Goal: Information Seeking & Learning: Understand process/instructions

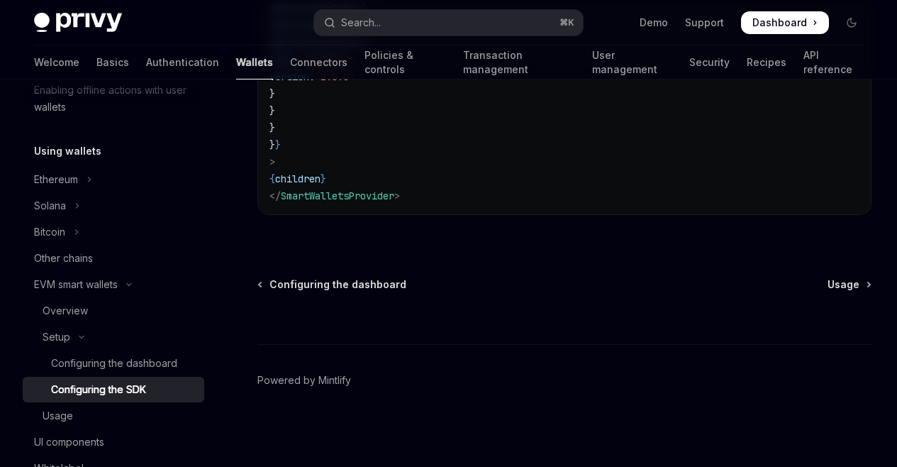
scroll to position [1345, 0]
click at [146, 67] on link "Authentication" at bounding box center [182, 62] width 73 height 34
type textarea "*"
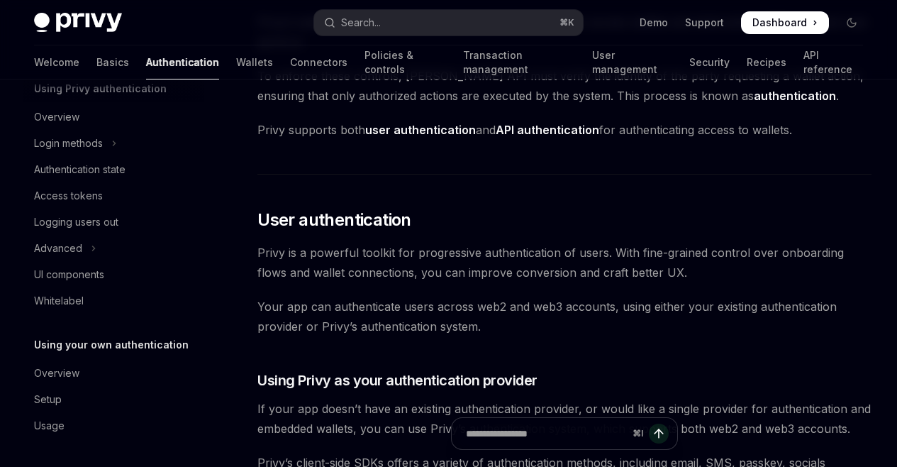
scroll to position [164, 0]
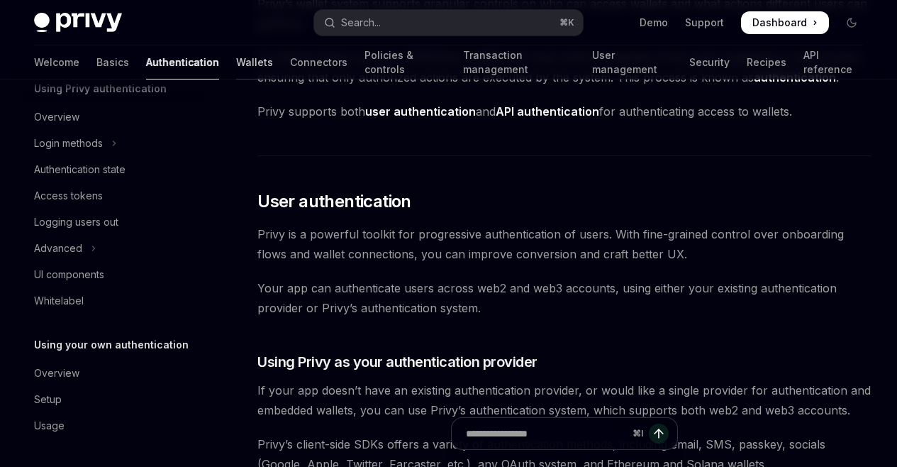
click at [236, 56] on link "Wallets" at bounding box center [254, 62] width 37 height 34
click at [236, 74] on link "Wallets" at bounding box center [254, 62] width 37 height 34
click at [236, 70] on link "Wallets" at bounding box center [254, 62] width 37 height 34
click at [236, 63] on link "Wallets" at bounding box center [254, 62] width 37 height 34
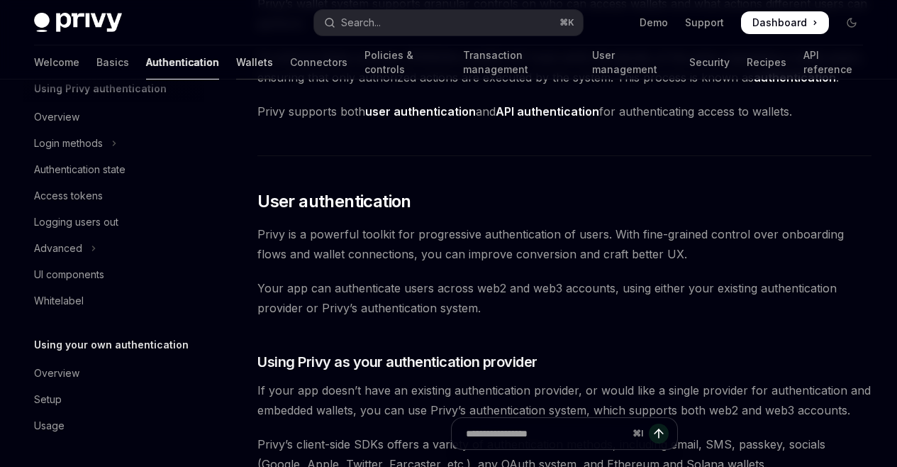
click at [236, 67] on link "Wallets" at bounding box center [254, 62] width 37 height 34
click at [96, 72] on link "Basics" at bounding box center [112, 62] width 33 height 34
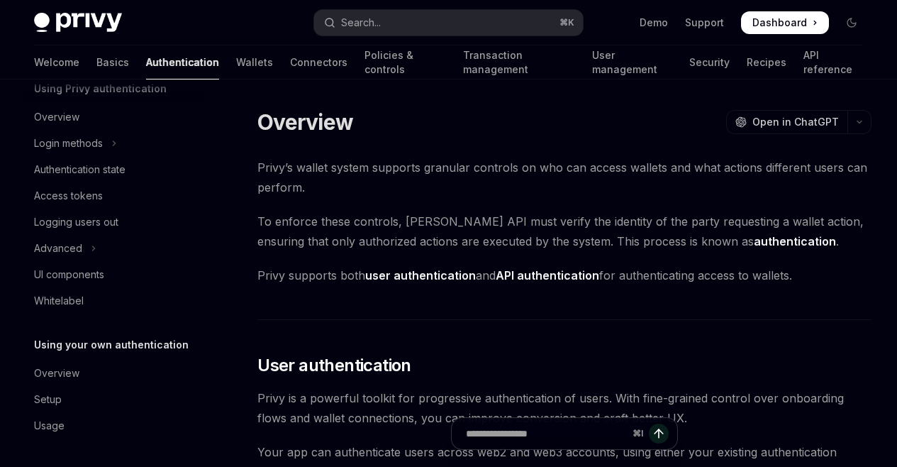
click at [204, 67] on div "Welcome Basics Authentication Wallets Connectors Policies & controls Transactio…" at bounding box center [448, 62] width 829 height 34
click at [159, 62] on div "Welcome Basics Authentication Wallets Connectors Policies & controls Transactio…" at bounding box center [448, 62] width 829 height 34
click at [236, 62] on link "Wallets" at bounding box center [254, 62] width 37 height 34
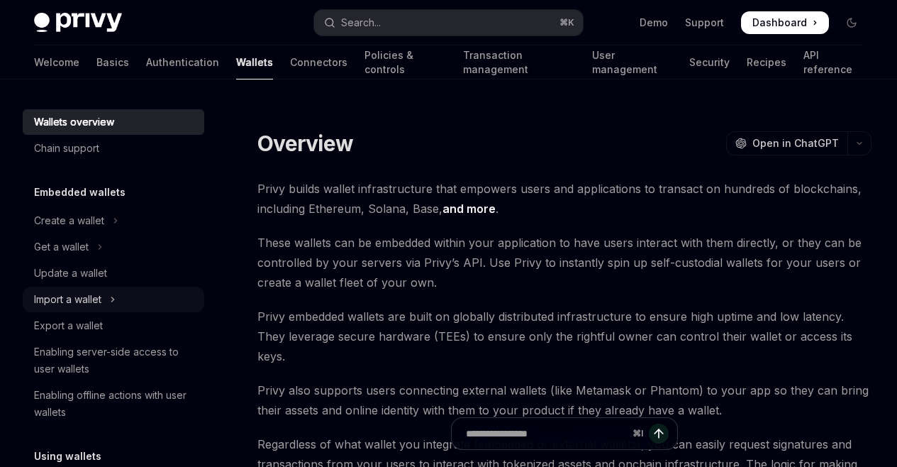
scroll to position [83, 0]
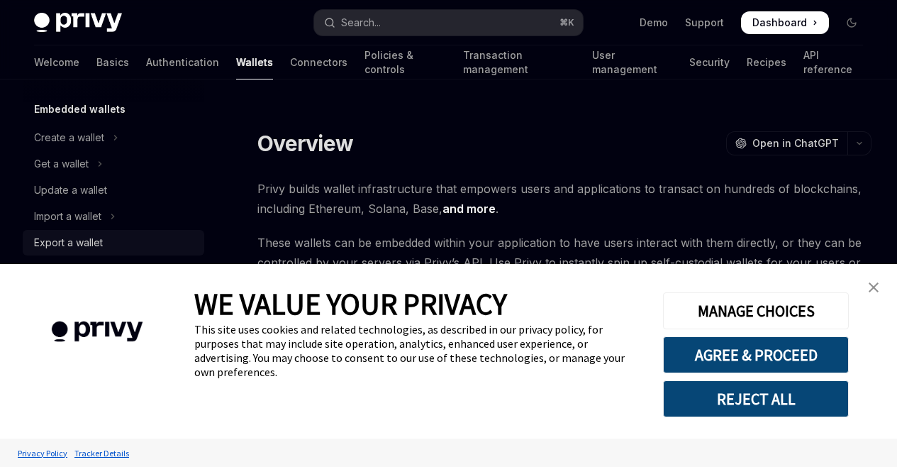
click at [94, 245] on div "Export a wallet" at bounding box center [68, 242] width 69 height 17
click at [872, 286] on img "close banner" at bounding box center [874, 287] width 10 height 10
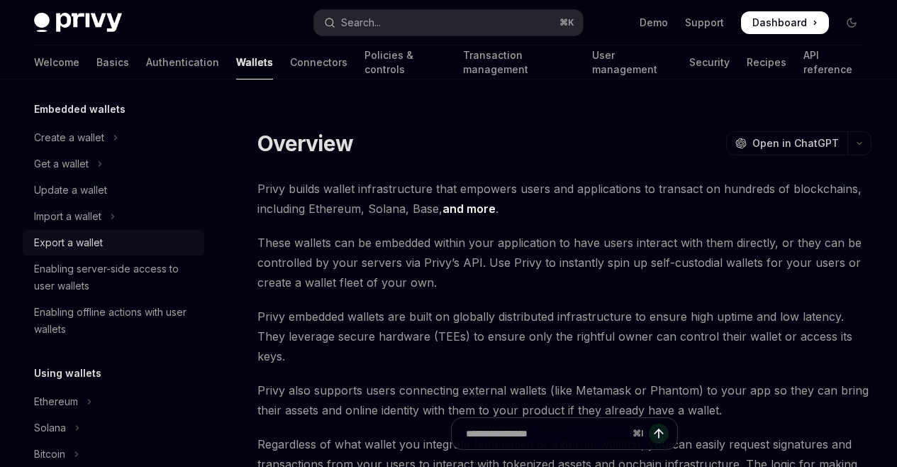
click at [44, 239] on div "Export a wallet" at bounding box center [68, 242] width 69 height 17
click at [67, 243] on div "Export a wallet" at bounding box center [68, 242] width 69 height 17
click at [66, 243] on div "Export a wallet" at bounding box center [68, 242] width 69 height 17
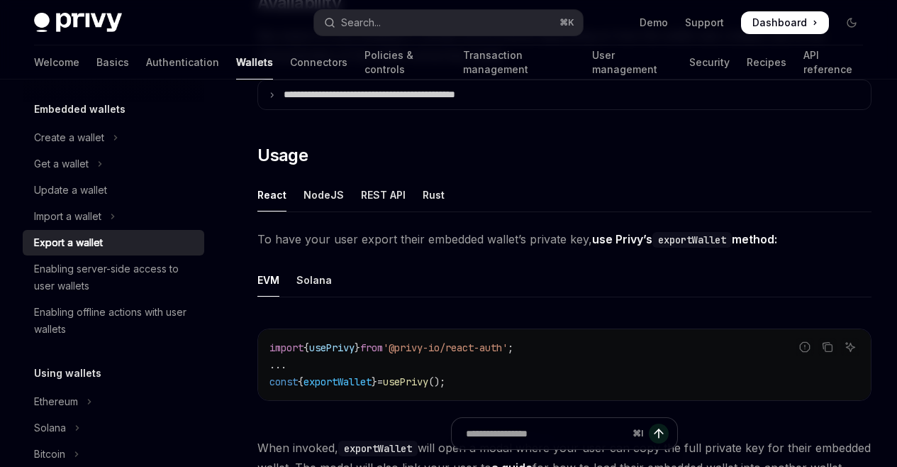
scroll to position [117, 0]
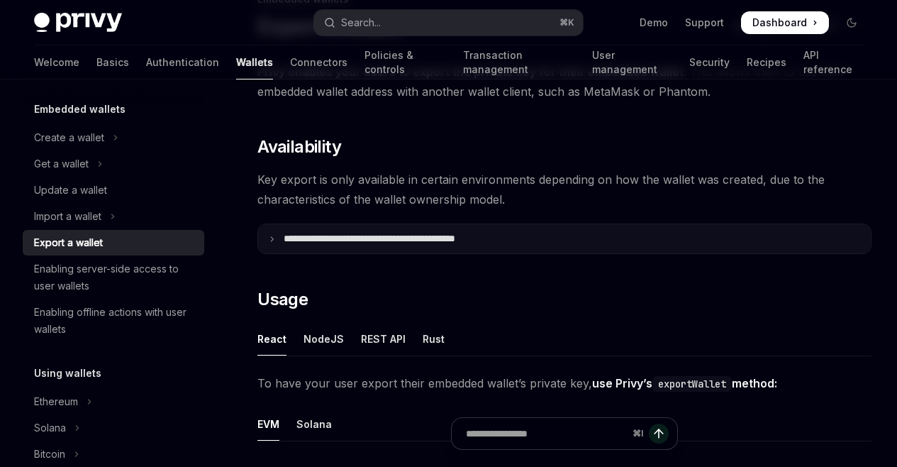
click at [348, 251] on summary "**********" at bounding box center [564, 238] width 613 height 29
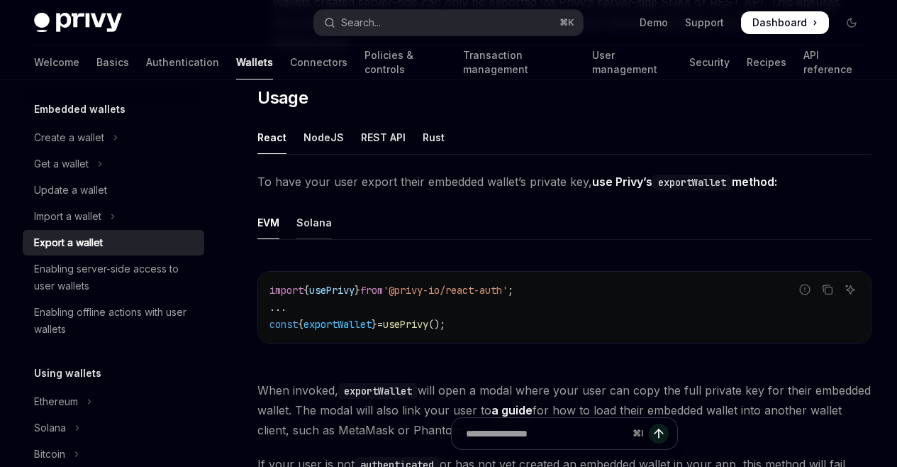
click at [315, 206] on div "Solana" at bounding box center [313, 222] width 35 height 33
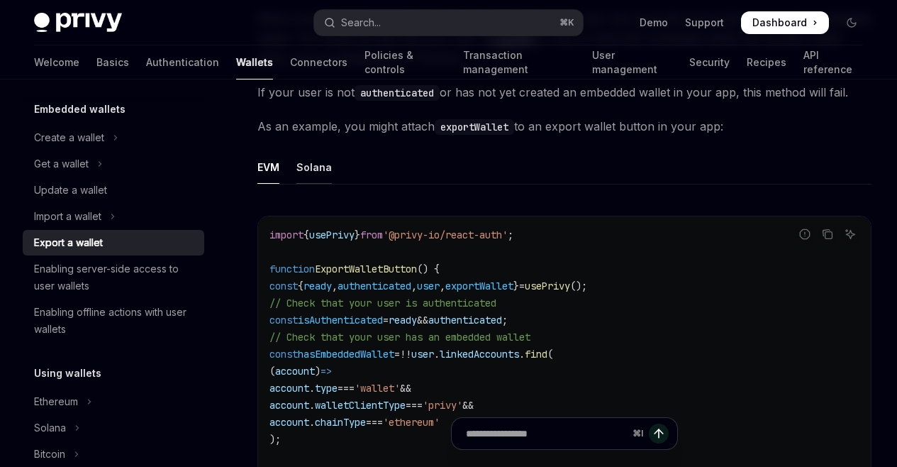
click at [299, 150] on div "Solana" at bounding box center [313, 166] width 35 height 33
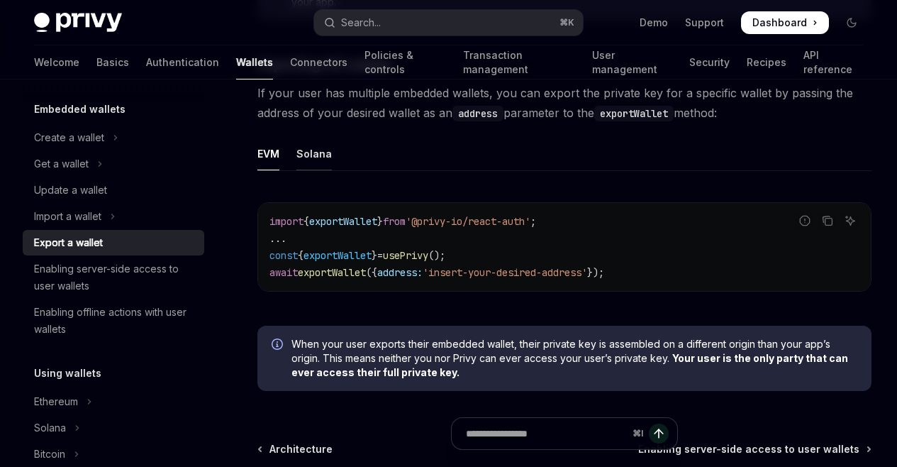
click at [317, 137] on div "Solana" at bounding box center [313, 153] width 35 height 33
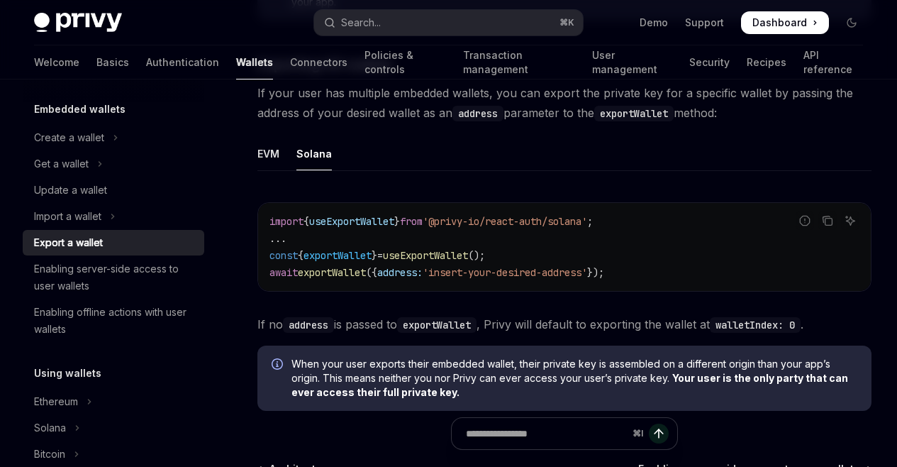
type textarea "*"
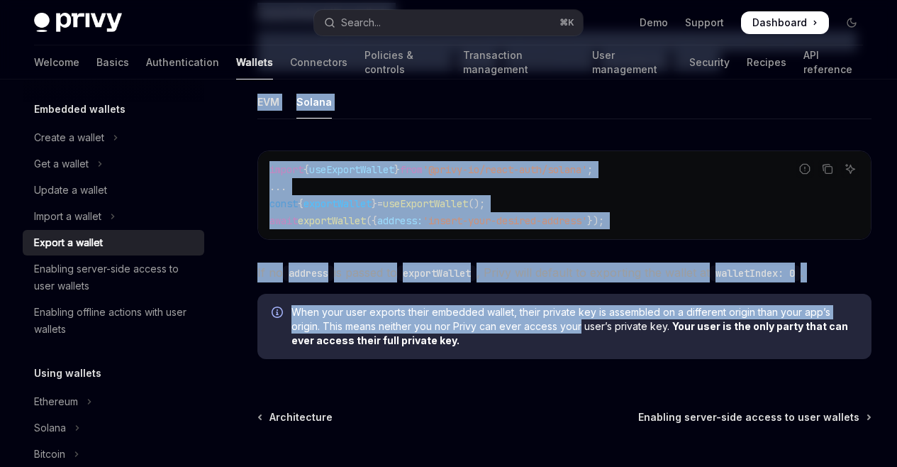
scroll to position [1863, 0]
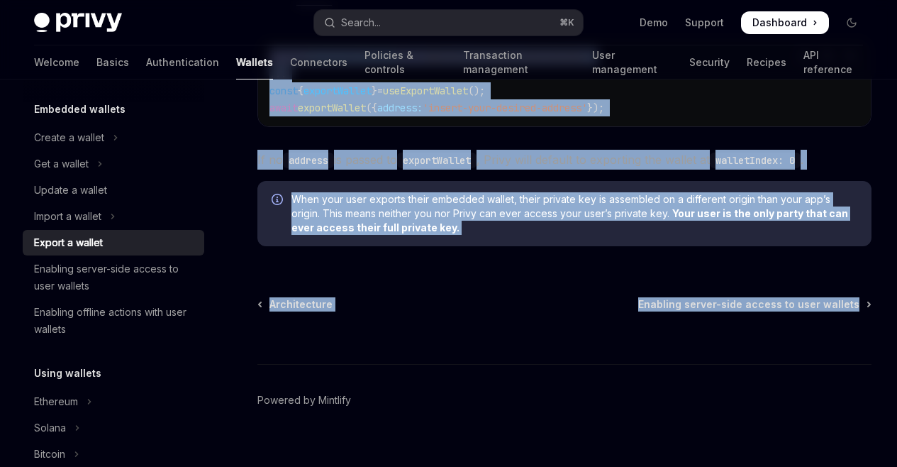
drag, startPoint x: 348, startPoint y: 133, endPoint x: 872, endPoint y: 299, distance: 549.7
copy div "**********"
